Goal: Task Accomplishment & Management: Complete application form

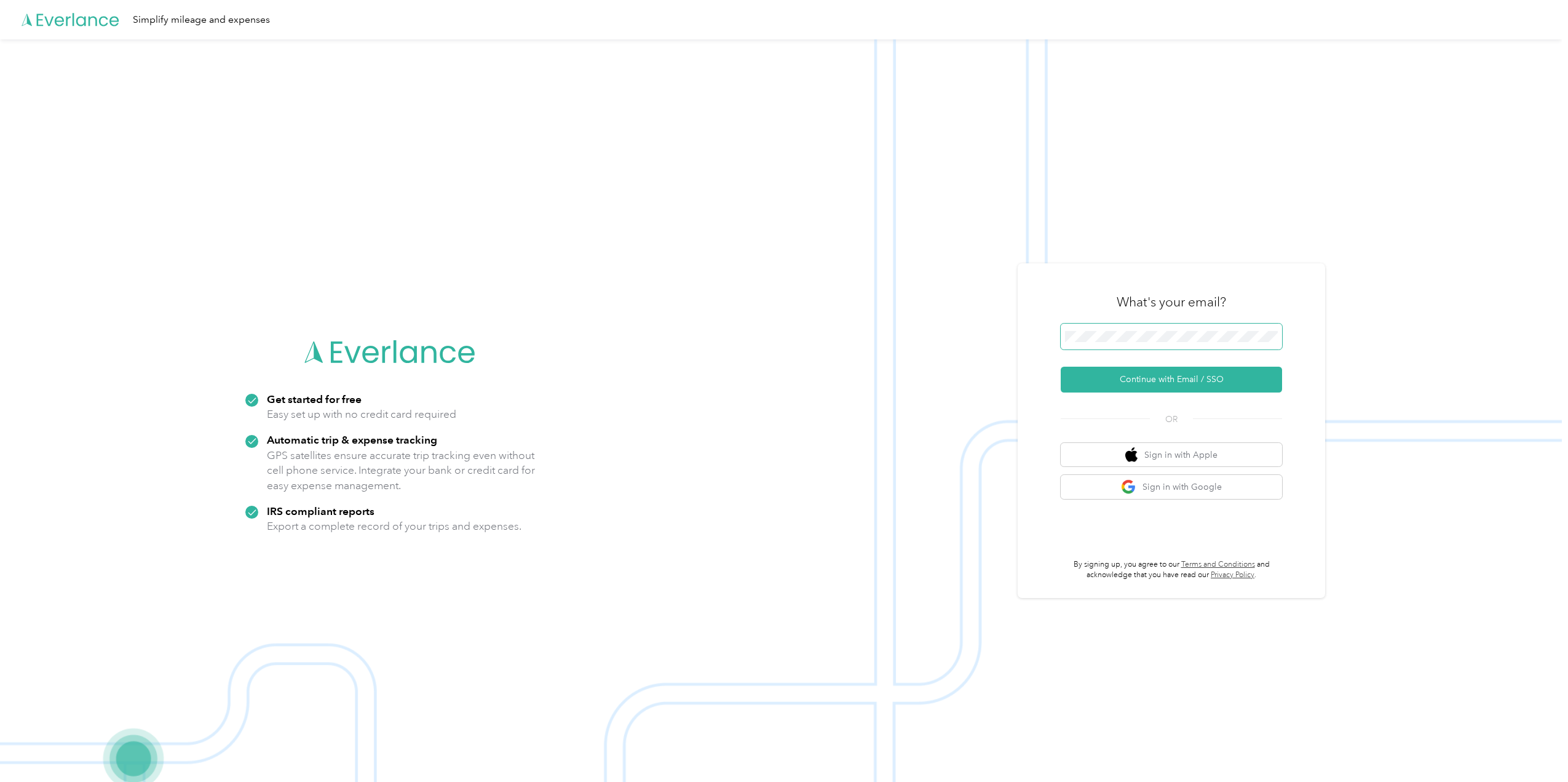
click at [1186, 342] on span at bounding box center [1172, 336] width 222 height 26
click at [1163, 328] on span at bounding box center [1172, 336] width 222 height 26
click at [1151, 388] on button "Continue with Email / SSO" at bounding box center [1172, 379] width 222 height 26
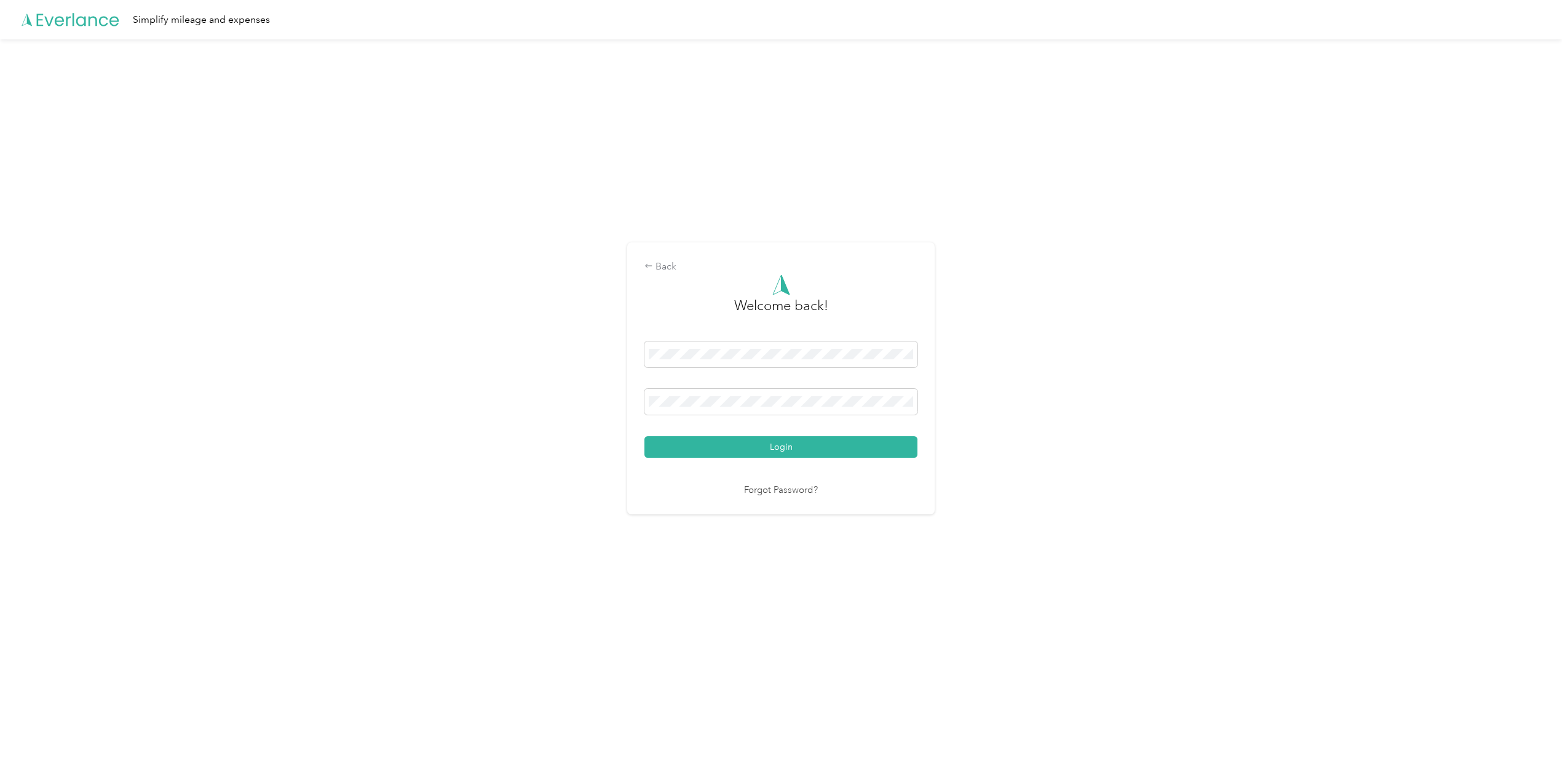
click at [779, 440] on button "Login" at bounding box center [781, 447] width 273 height 21
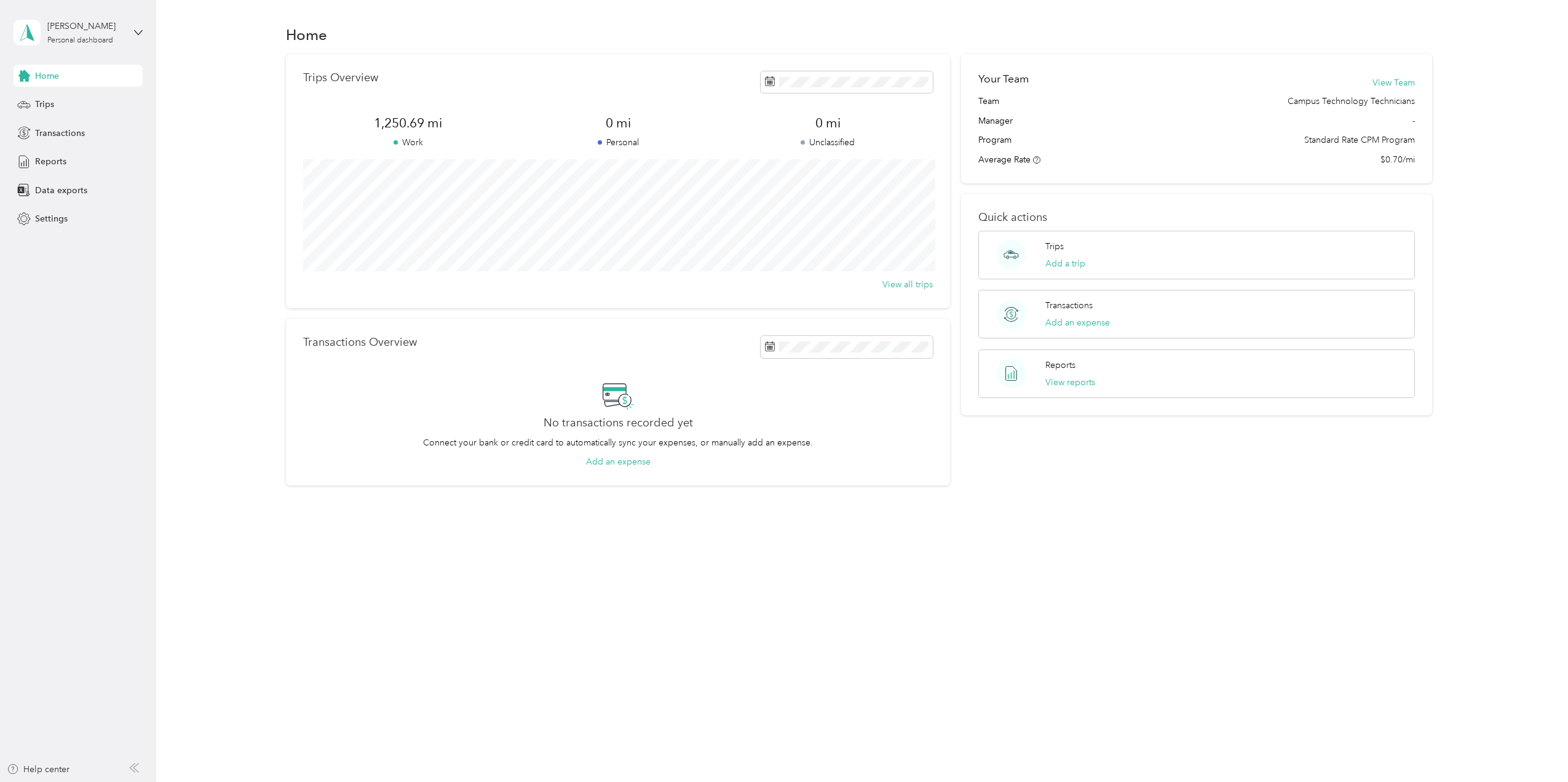
drag, startPoint x: 55, startPoint y: 112, endPoint x: 56, endPoint y: 118, distance: 6.1
click at [56, 116] on div "Home Trips Transactions Reports Data exports Settings" at bounding box center [78, 147] width 129 height 166
click at [58, 188] on span "Data exports" at bounding box center [61, 190] width 52 height 13
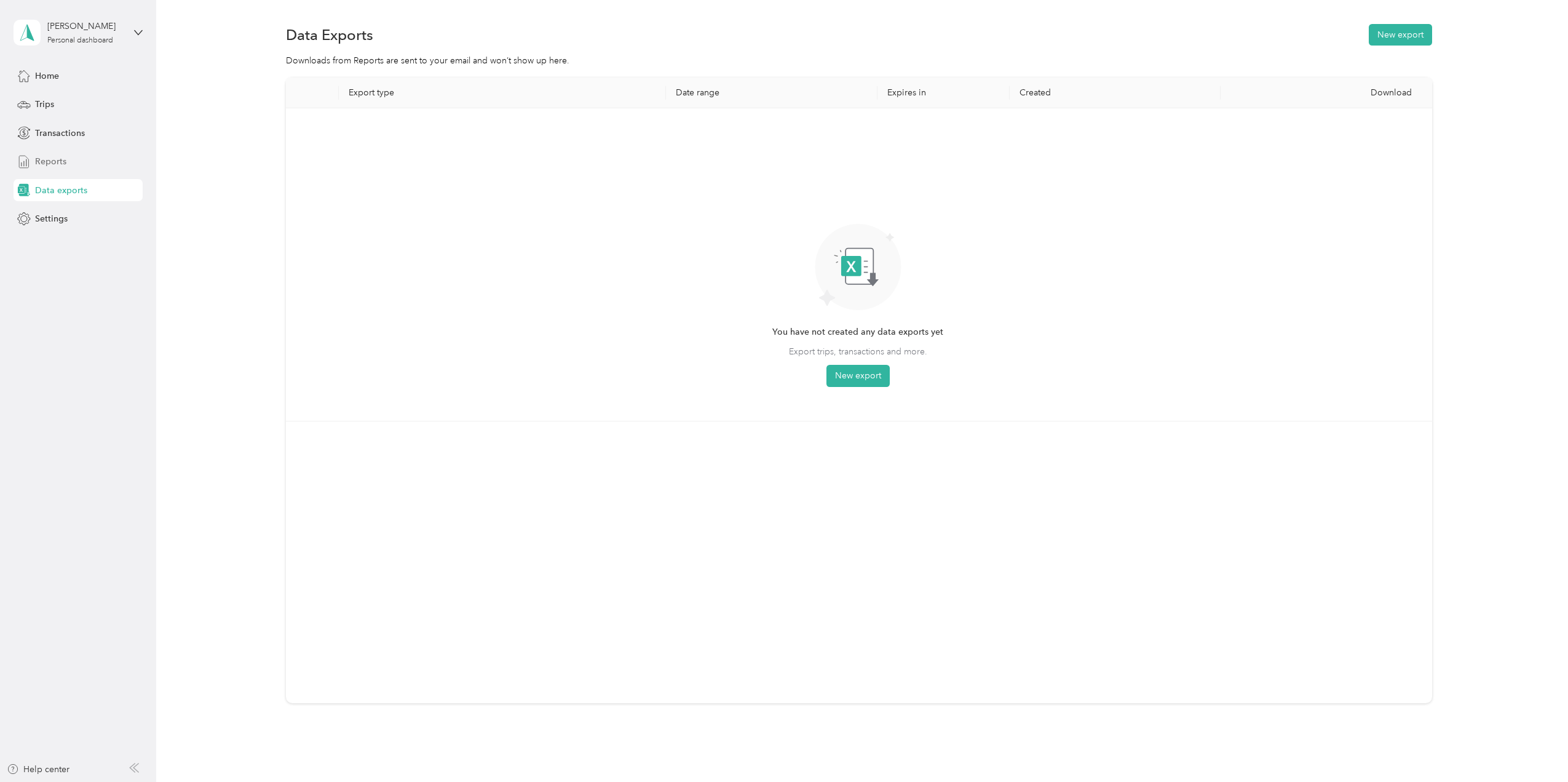
click at [76, 160] on div "Reports" at bounding box center [78, 162] width 129 height 22
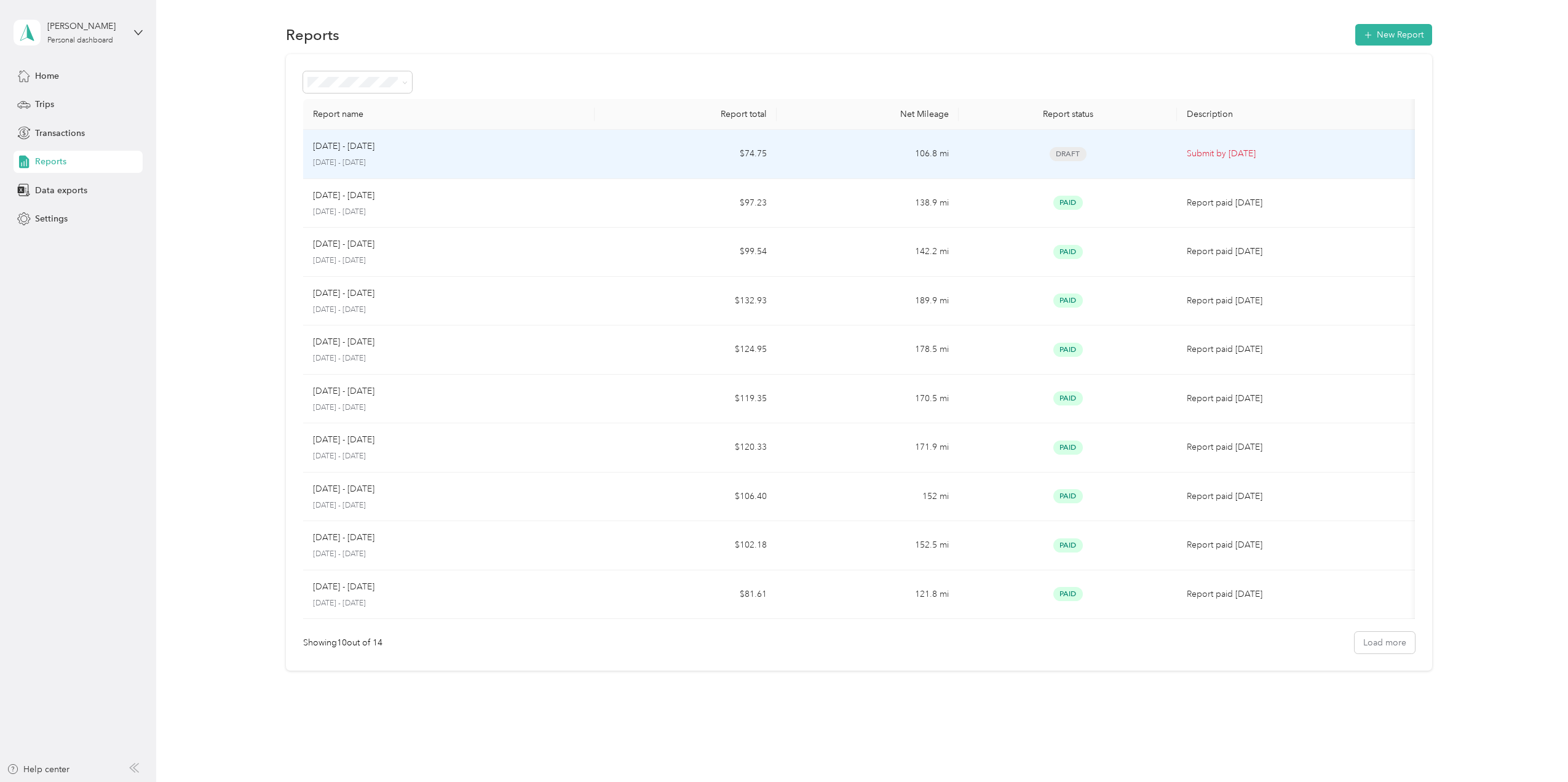
click at [1008, 143] on td "Draft" at bounding box center [1067, 154] width 218 height 49
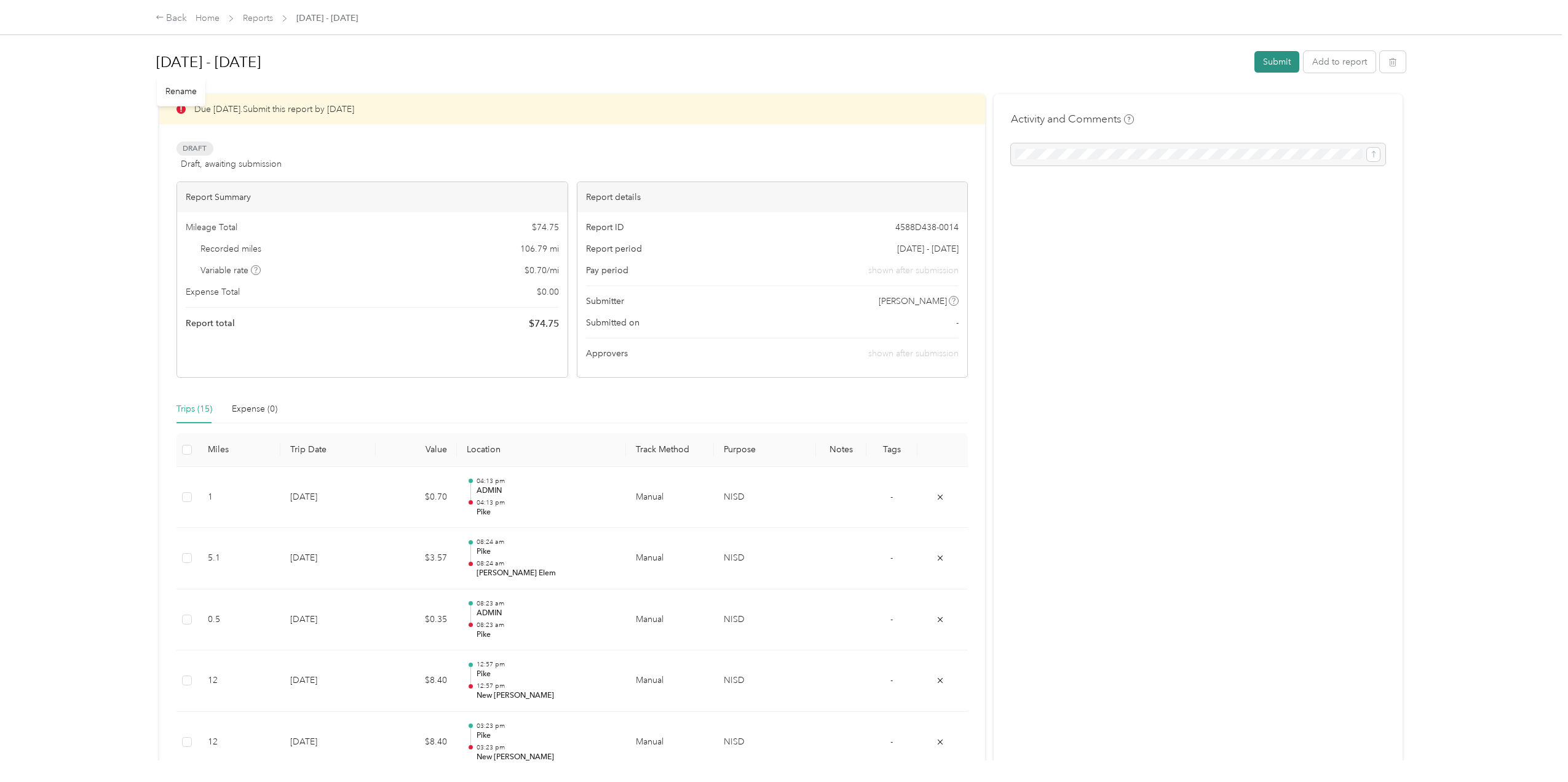
click at [1271, 69] on button "Submit" at bounding box center [1277, 62] width 45 height 21
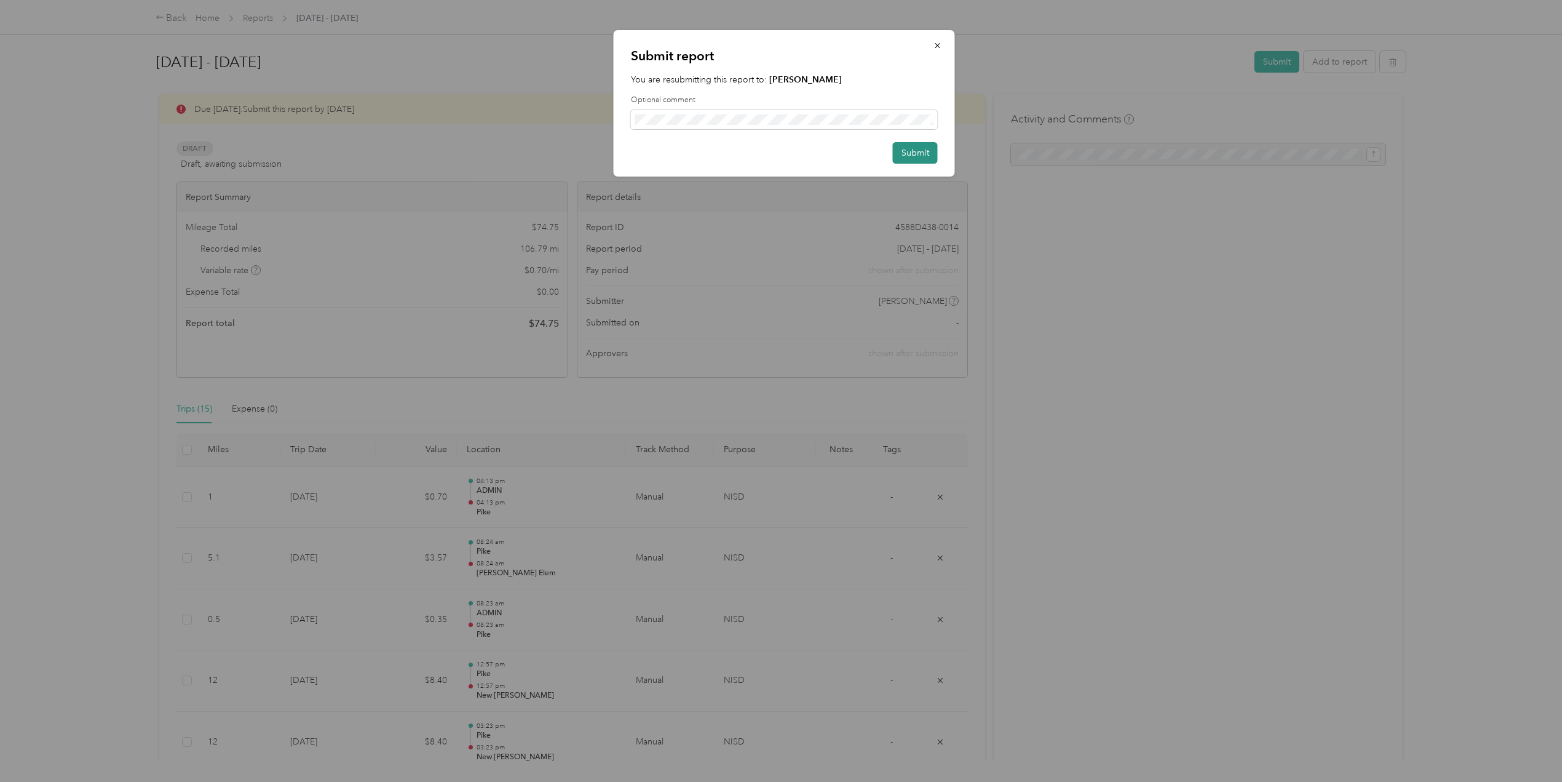
click at [935, 151] on button "Submit" at bounding box center [915, 152] width 45 height 21
